Goal: Task Accomplishment & Management: Manage account settings

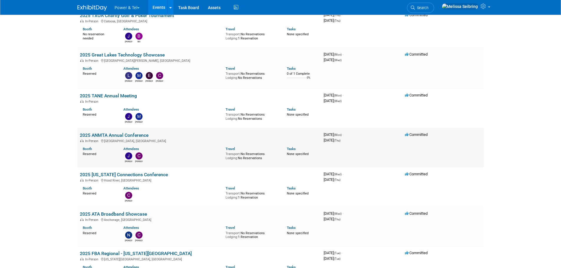
scroll to position [471, 0]
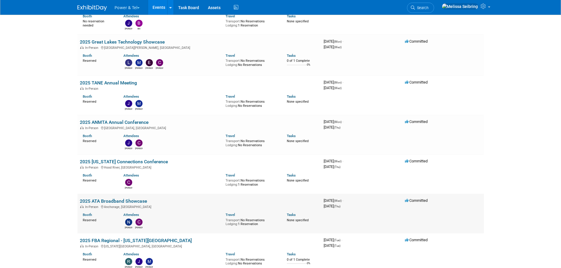
click at [109, 199] on link "2025 ATA Broadband Showcase" at bounding box center [113, 202] width 67 height 6
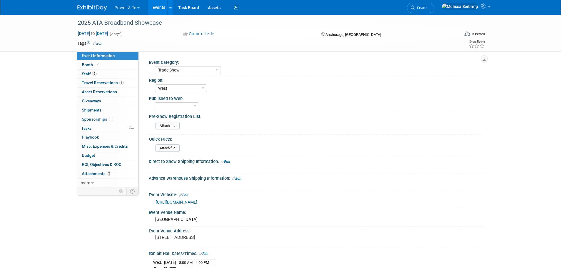
select select "Trade Show"
select select "West"
click at [83, 75] on span "Staff 2" at bounding box center [89, 74] width 15 height 5
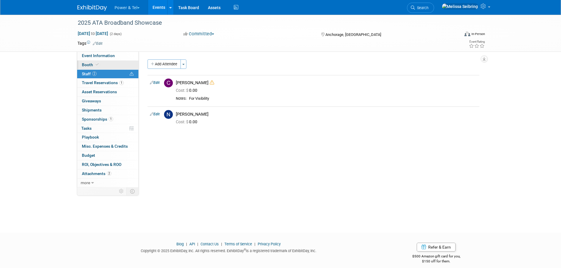
click at [84, 64] on span "Booth" at bounding box center [91, 64] width 18 height 5
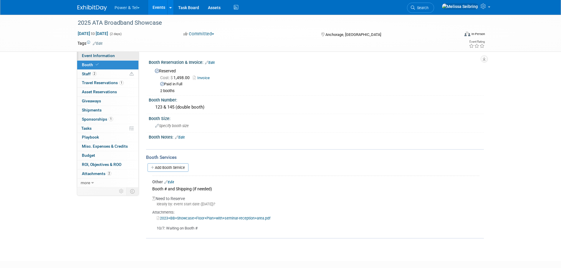
click at [98, 55] on span "Event Information" at bounding box center [98, 55] width 33 height 5
select select "Trade Show"
select select "West"
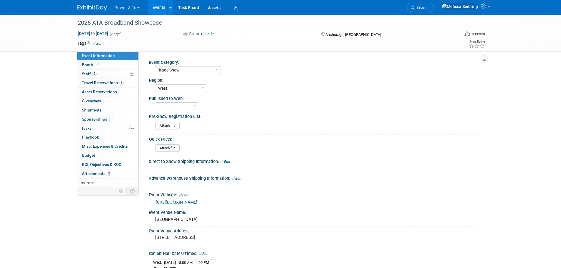
click at [197, 200] on link "https://www.alaskatel.org/2025-broadband-showcase" at bounding box center [177, 202] width 42 height 5
click at [89, 65] on span "Booth" at bounding box center [91, 64] width 18 height 5
